Goal: Information Seeking & Learning: Learn about a topic

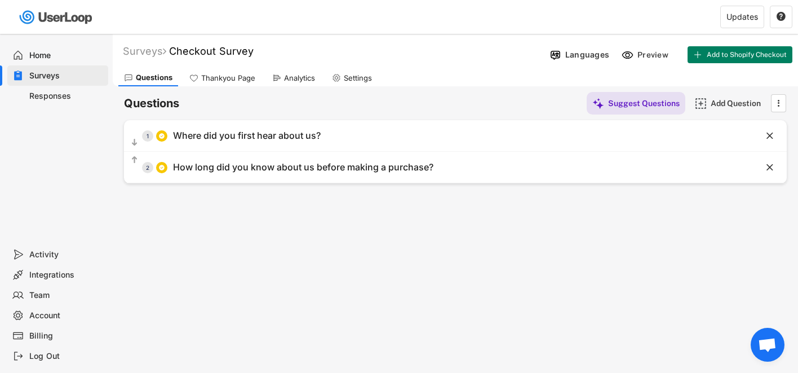
click at [50, 55] on div "Home" at bounding box center [66, 55] width 74 height 11
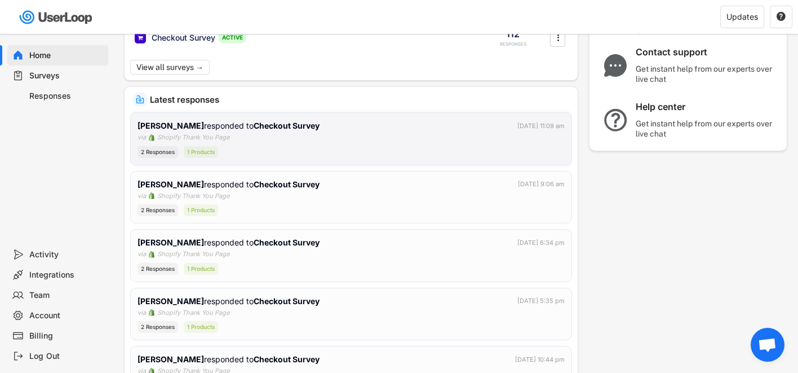
scroll to position [143, 0]
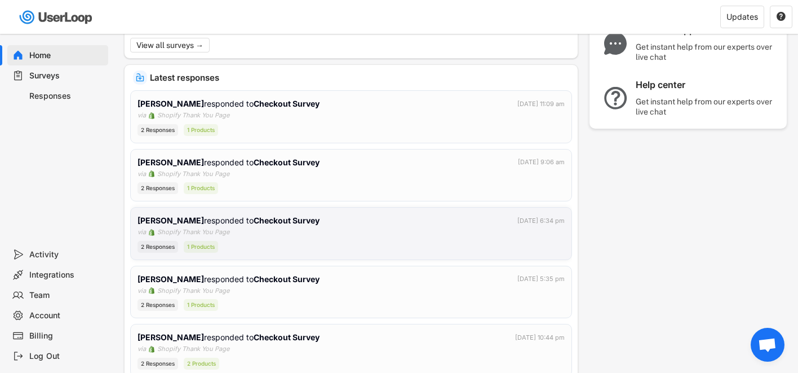
click at [357, 235] on div "[PERSON_NAME] responded to Checkout Survey [DATE] 6:34 pm via Shopify Thank You…" at bounding box center [351, 233] width 427 height 38
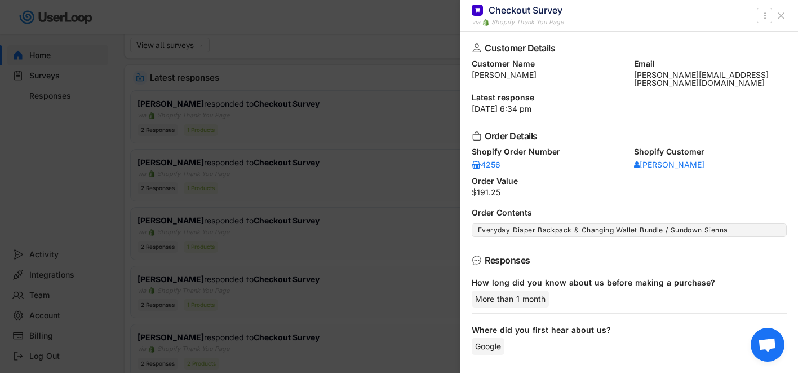
click at [360, 192] on div at bounding box center [399, 186] width 798 height 373
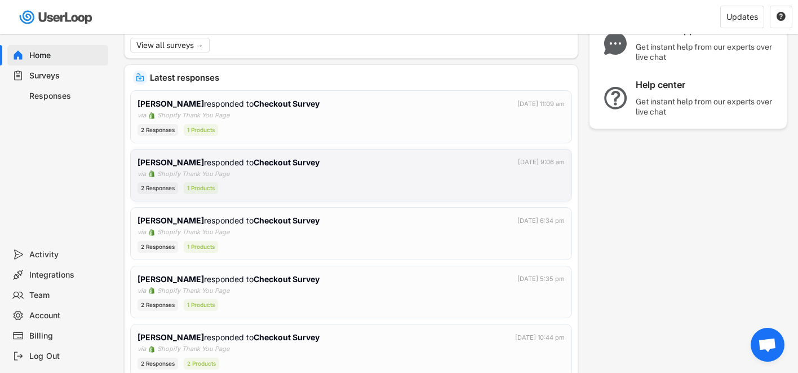
click at [335, 178] on div "[PERSON_NAME] responded to Checkout Survey [DATE] 9:06 am via Shopify Thank You…" at bounding box center [351, 175] width 427 height 38
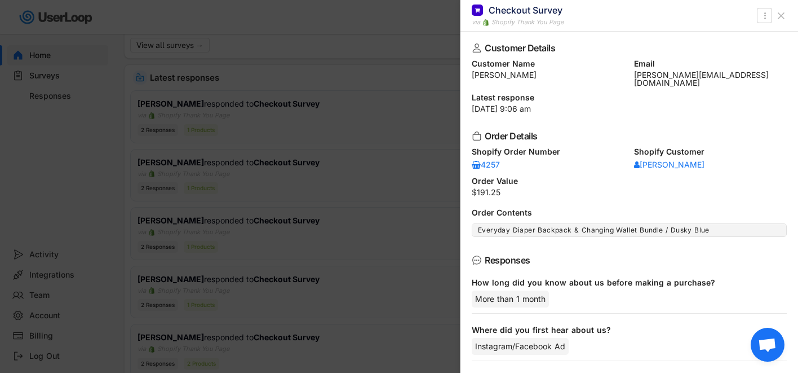
click at [361, 125] on div at bounding box center [399, 186] width 798 height 373
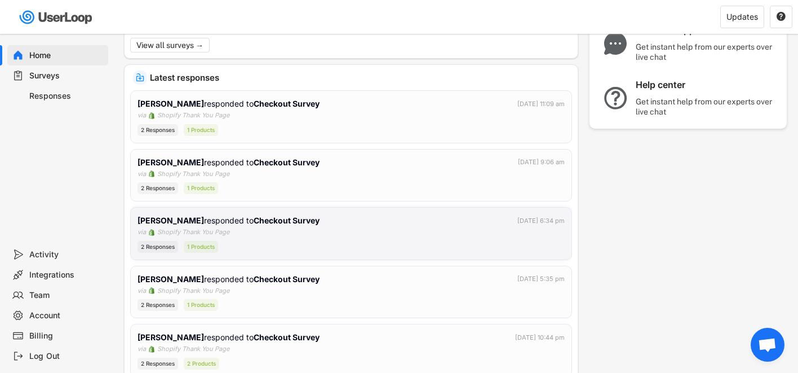
click at [296, 226] on div "[PERSON_NAME] responded to Checkout Survey [DATE] 6:34 pm via Shopify Thank You…" at bounding box center [351, 233] width 427 height 38
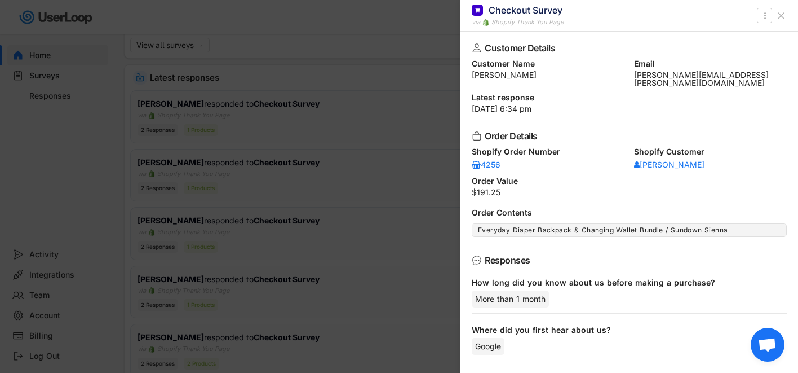
click at [340, 125] on div at bounding box center [399, 186] width 798 height 373
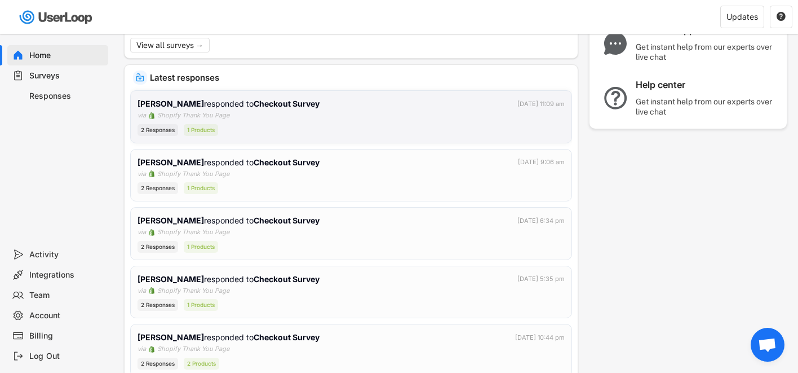
click at [341, 104] on div "[PERSON_NAME] responded to Checkout Survey [DATE] 11:09 am" at bounding box center [351, 104] width 427 height 12
